Goal: Complete application form

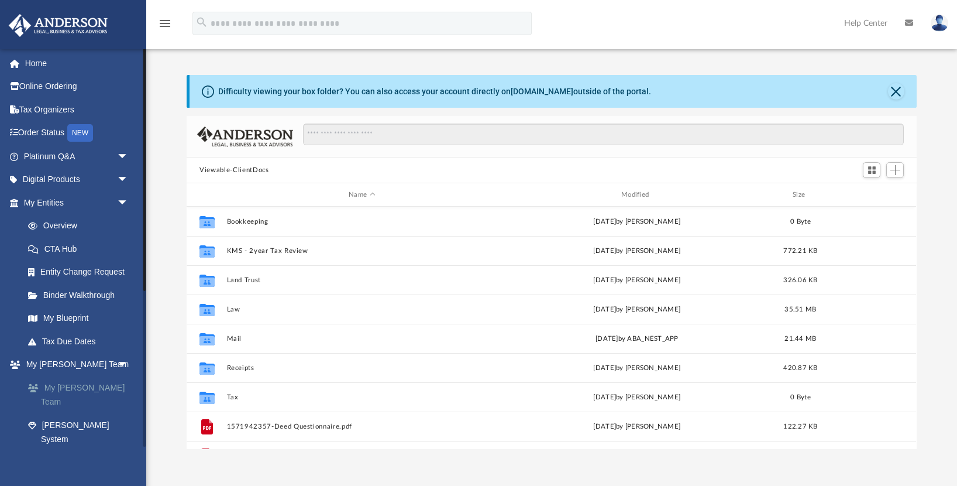
scroll to position [266, 730]
click at [65, 226] on link "Overview" at bounding box center [81, 225] width 130 height 23
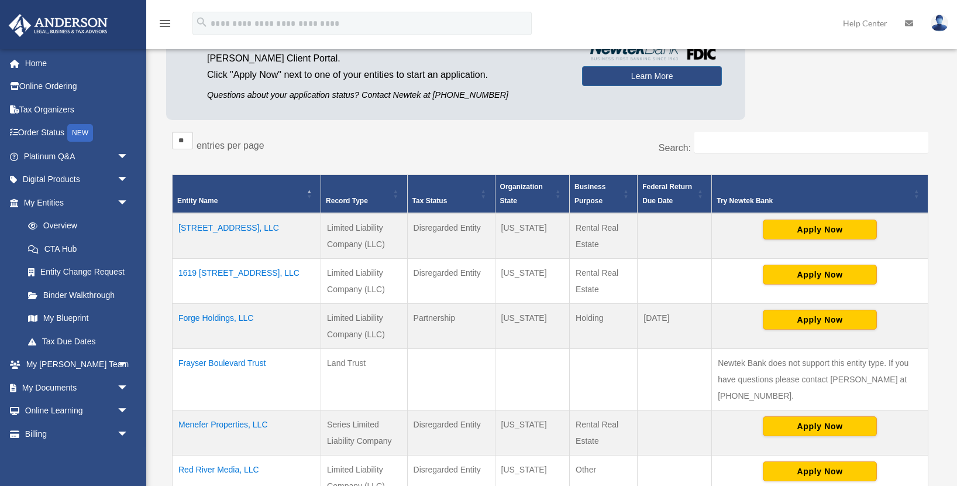
scroll to position [124, 0]
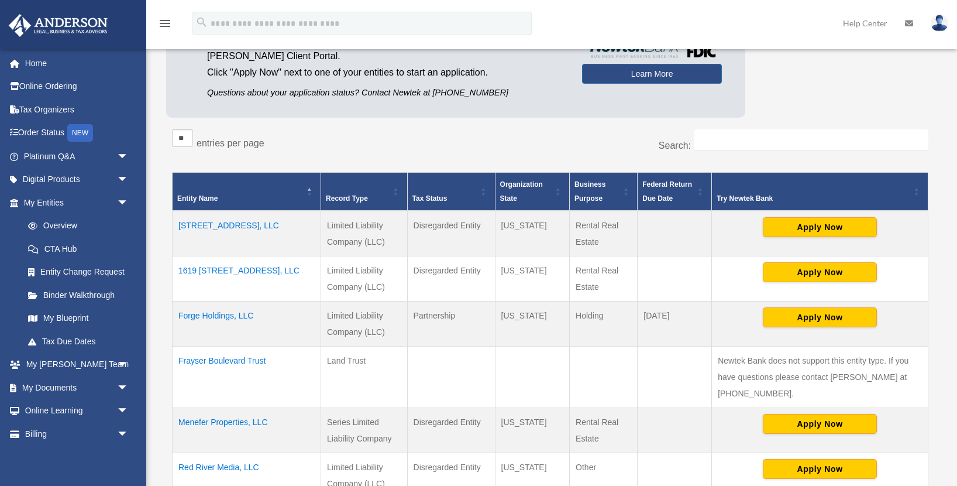
click at [225, 305] on td "Forge Holdings, LLC" at bounding box center [247, 323] width 149 height 45
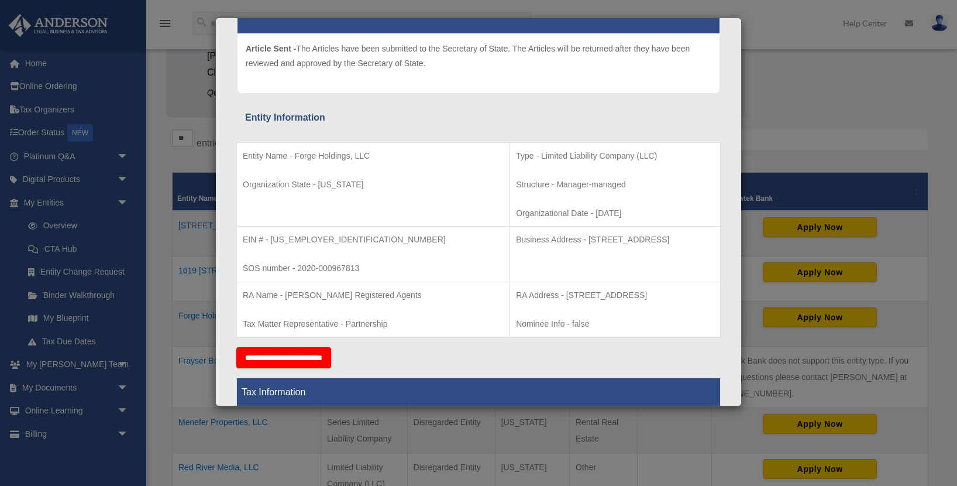
scroll to position [0, 0]
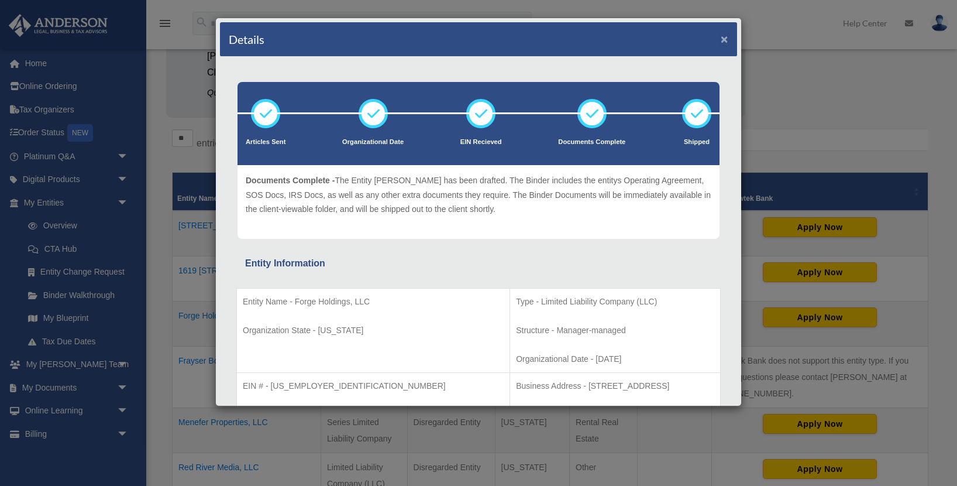
click at [724, 39] on button "×" at bounding box center [725, 39] width 8 height 12
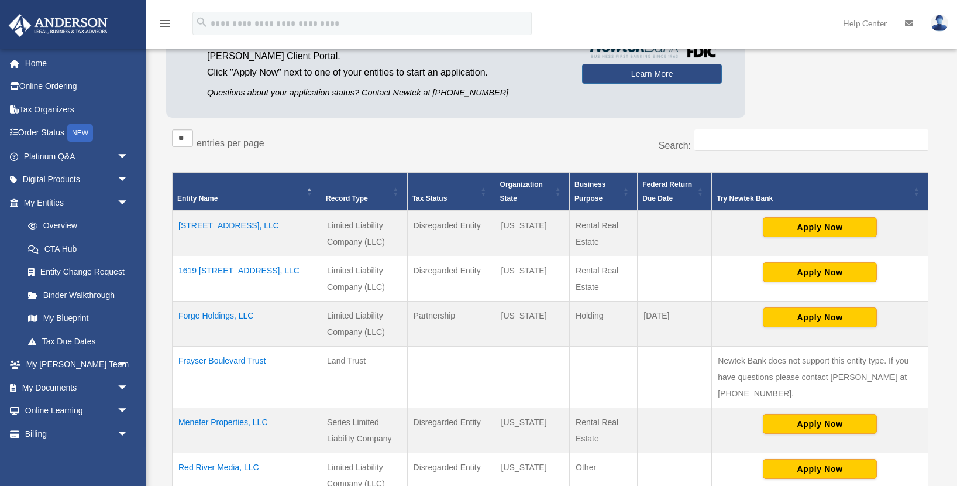
click at [228, 275] on td "1619 133rd St, LLC" at bounding box center [247, 278] width 149 height 45
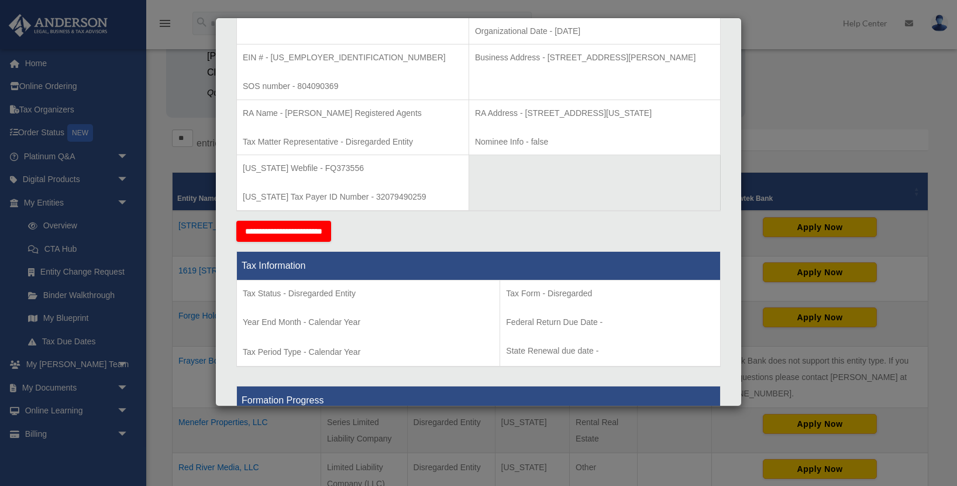
scroll to position [311, 0]
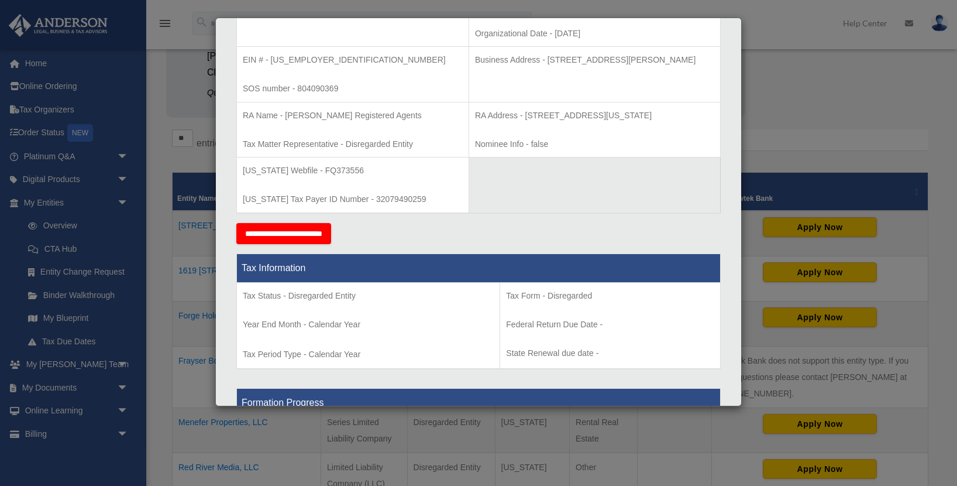
click at [320, 231] on input "**********" at bounding box center [283, 233] width 95 height 21
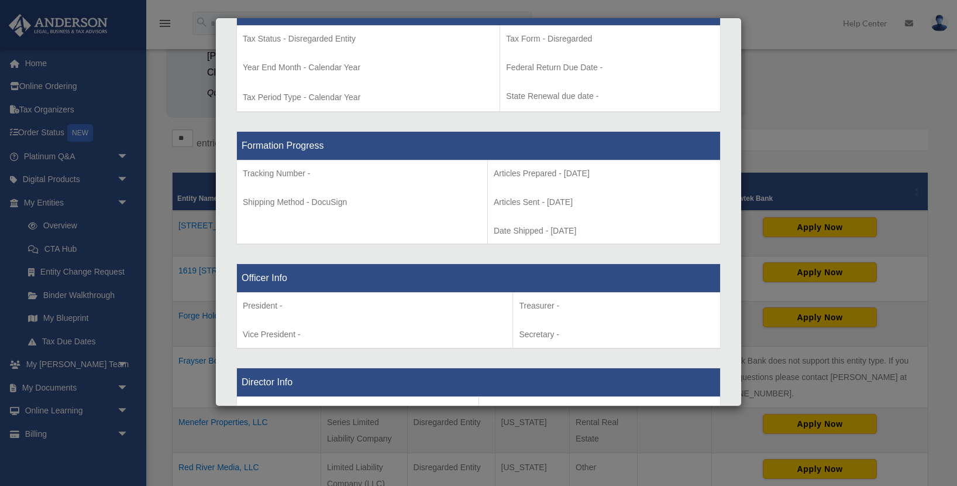
scroll to position [0, 0]
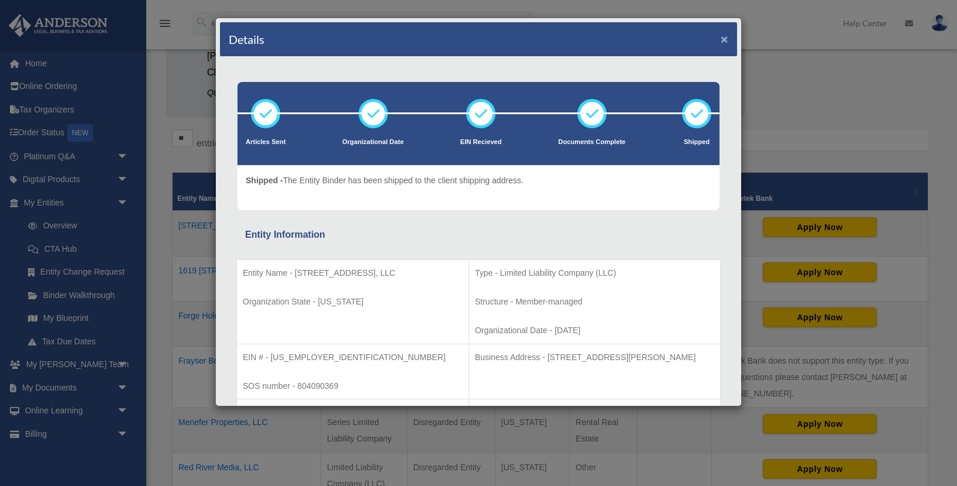
click at [726, 37] on button "×" at bounding box center [725, 39] width 8 height 12
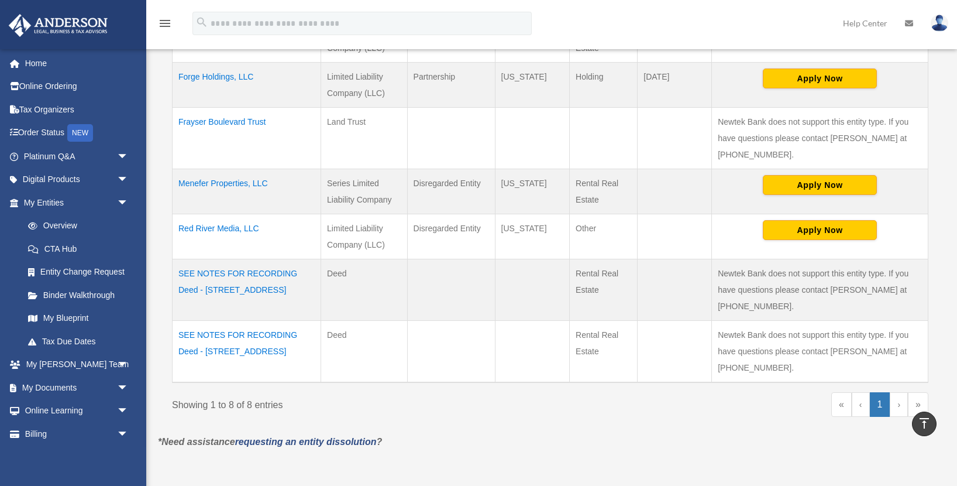
scroll to position [366, 0]
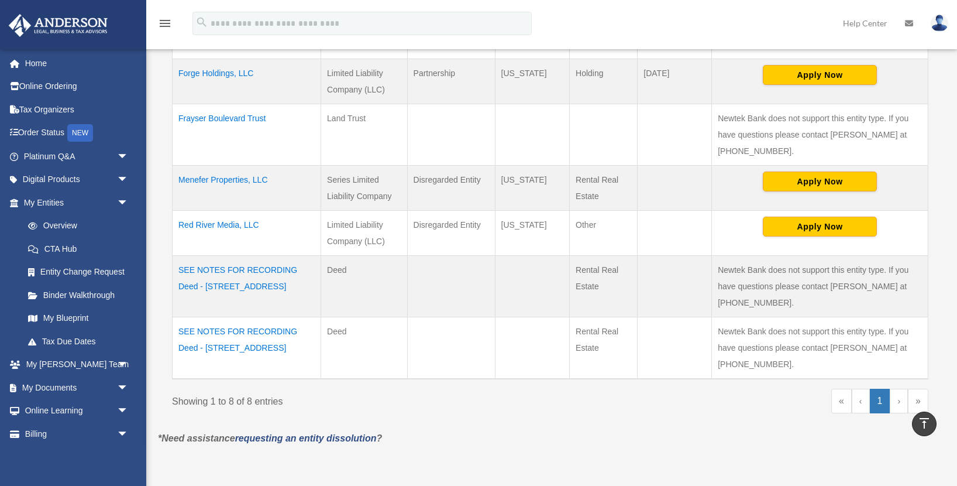
click at [496, 401] on div "Showing 1 to 8 of 8 entries" at bounding box center [357, 398] width 370 height 21
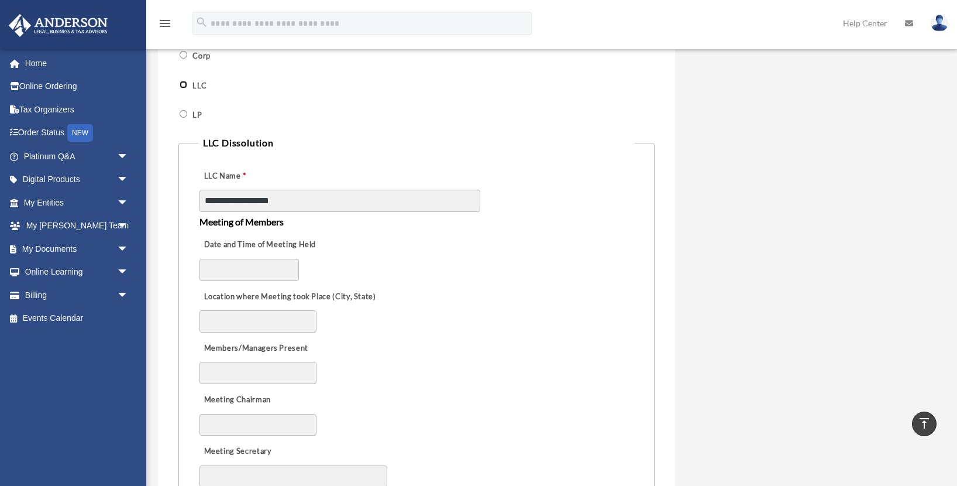
scroll to position [506, 0]
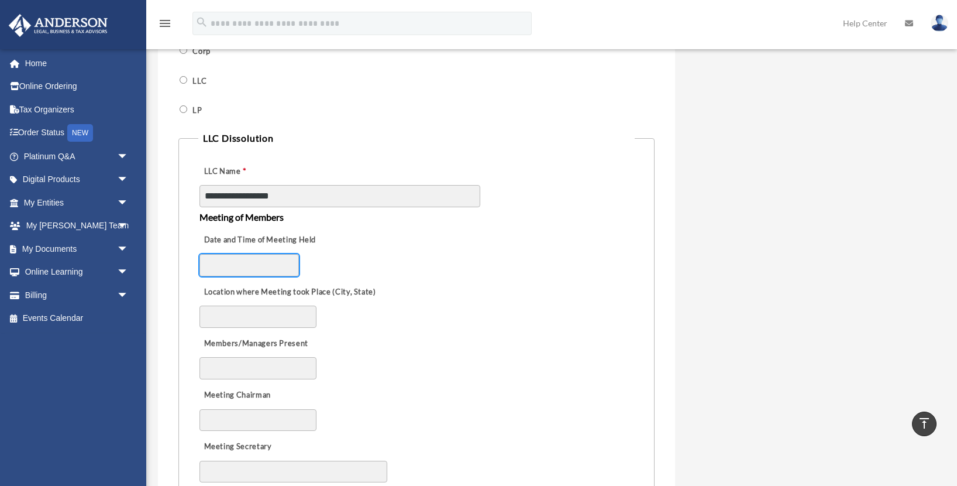
click at [244, 257] on input "Date and Time of Meeting Held" at bounding box center [249, 265] width 99 height 22
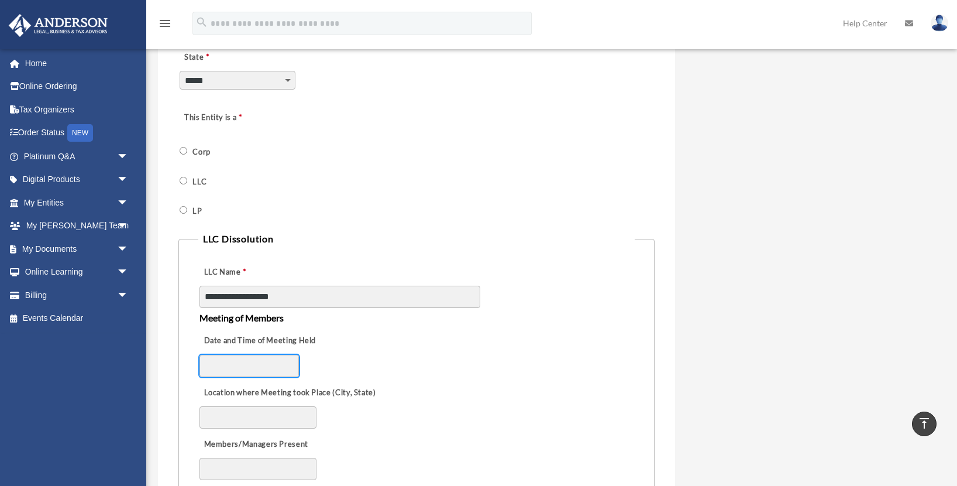
scroll to position [443, 0]
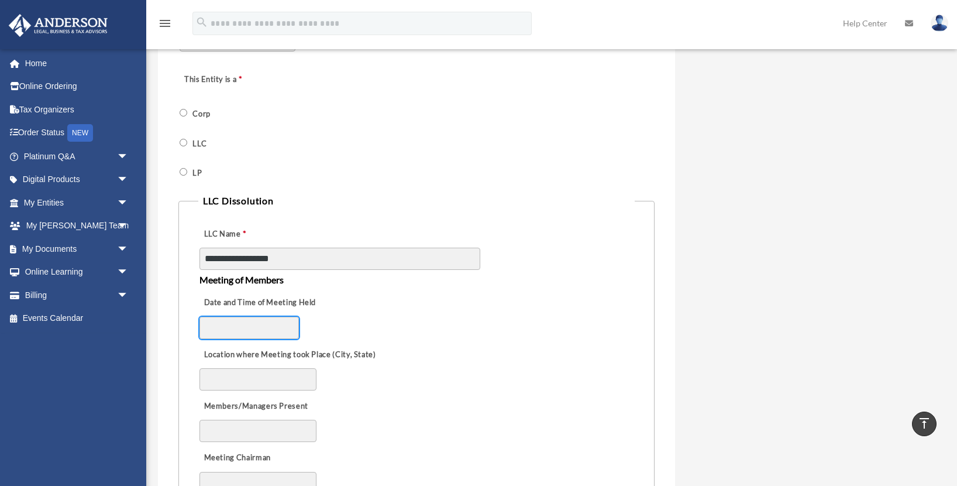
type input "*"
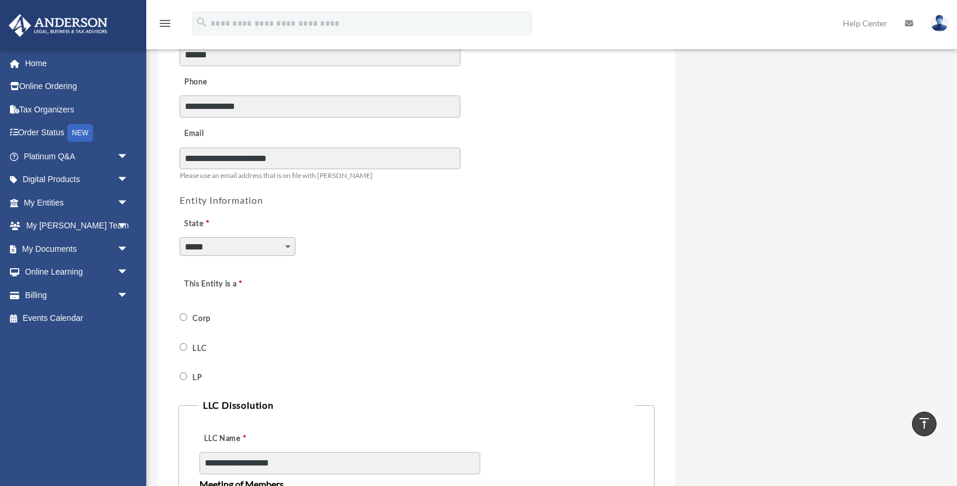
scroll to position [0, 0]
